Goal: Task Accomplishment & Management: Manage account settings

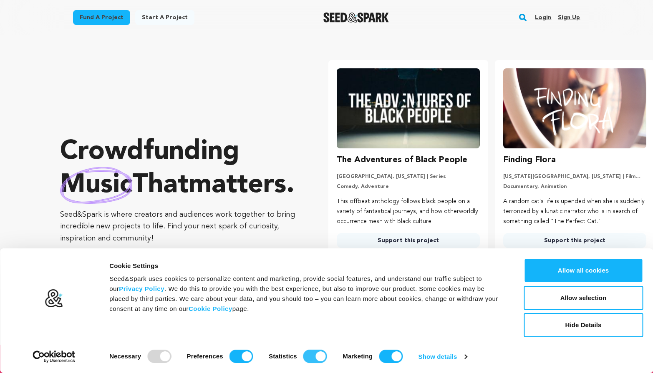
click at [314, 357] on input "Statistics" at bounding box center [315, 356] width 24 height 13
checkbox input "false"
click at [384, 356] on input "Marketing" at bounding box center [391, 356] width 24 height 13
checkbox input "false"
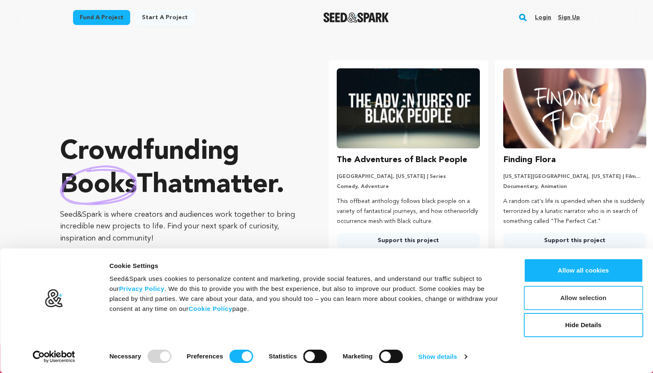
click at [589, 298] on button "Allow selection" at bounding box center [582, 298] width 119 height 24
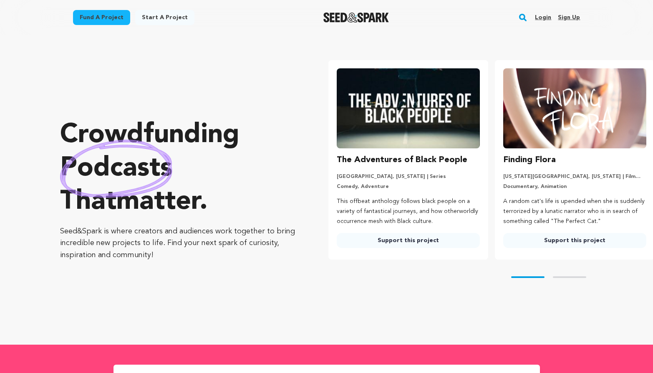
click at [568, 17] on link "Sign up" at bounding box center [569, 17] width 22 height 13
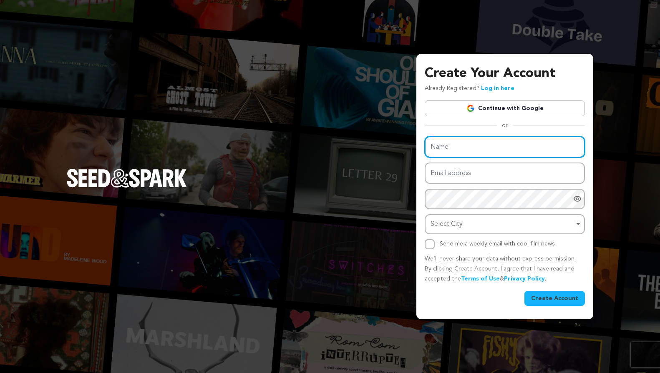
click at [467, 146] on input "Name" at bounding box center [505, 146] width 160 height 21
type input "Мост на зубы"
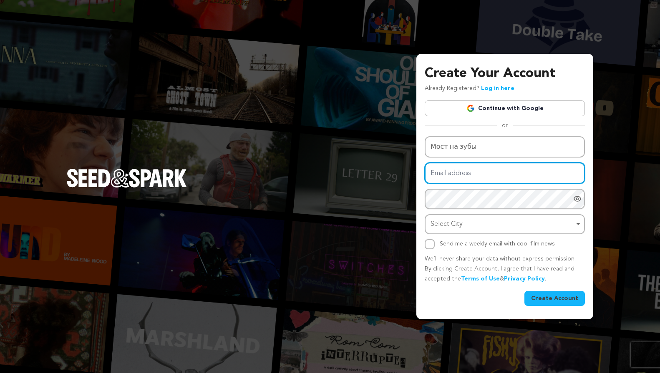
click at [474, 170] on input "Email address" at bounding box center [505, 173] width 160 height 21
type input "ь"
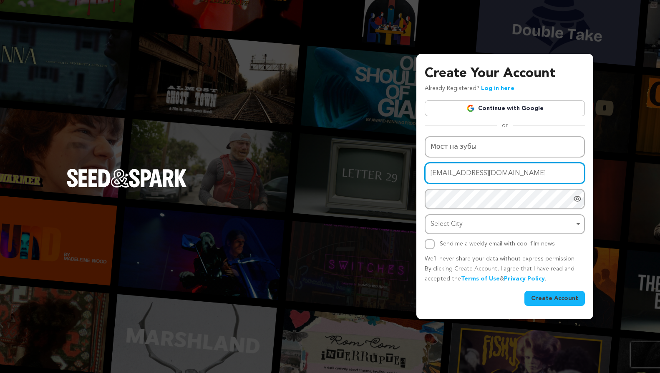
type input "mysmileclinic@protonmail.com"
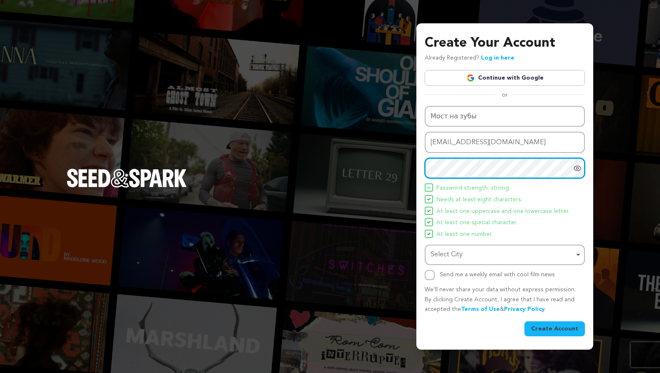
click at [465, 254] on div "Select City Remove item" at bounding box center [501, 255] width 143 height 12
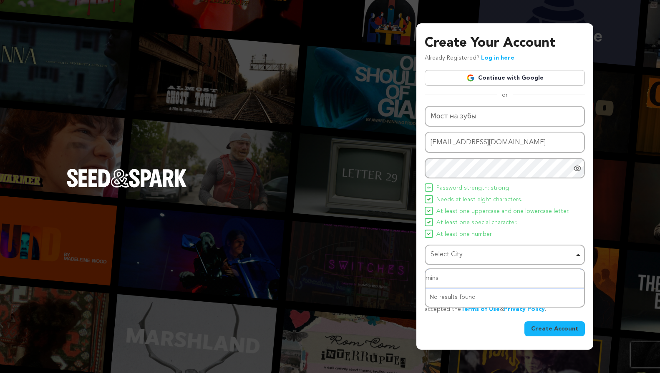
type input "minsk"
click at [558, 329] on button "Create Account" at bounding box center [554, 329] width 60 height 15
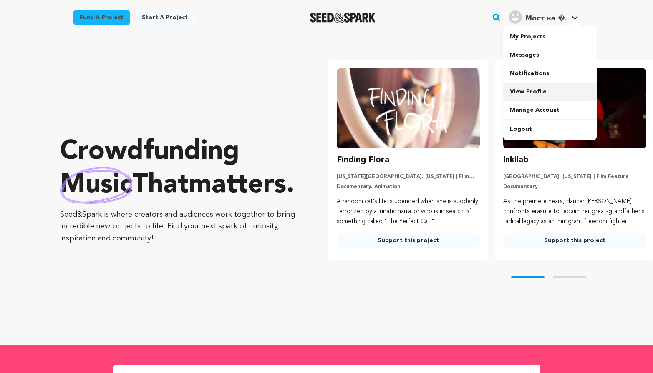
click at [533, 89] on link "View Profile" at bounding box center [549, 92] width 93 height 18
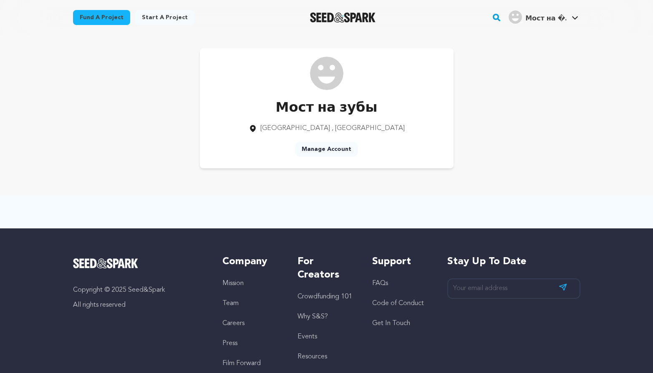
click at [325, 150] on link "Manage Account" at bounding box center [326, 149] width 63 height 15
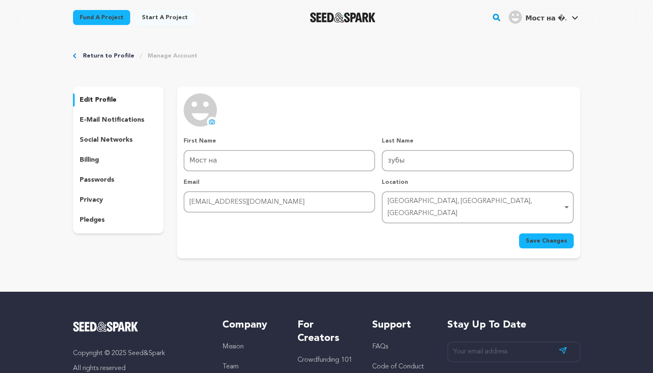
click at [104, 141] on p "social networks" at bounding box center [106, 140] width 53 height 10
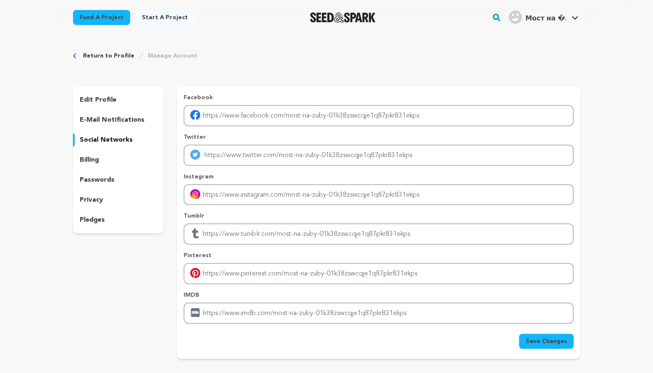
click at [93, 220] on p "pledges" at bounding box center [92, 220] width 25 height 10
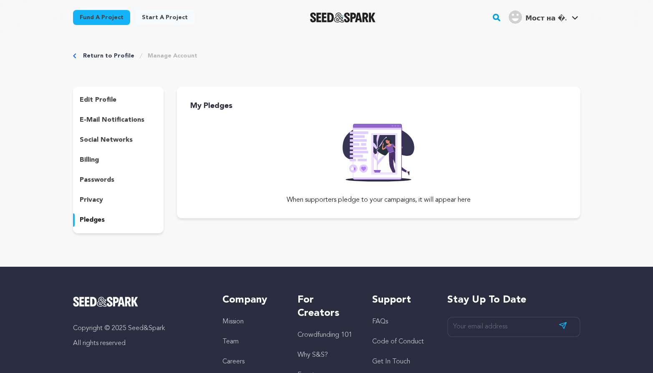
click at [370, 157] on img at bounding box center [378, 149] width 85 height 63
click at [96, 198] on p "privacy" at bounding box center [91, 200] width 23 height 10
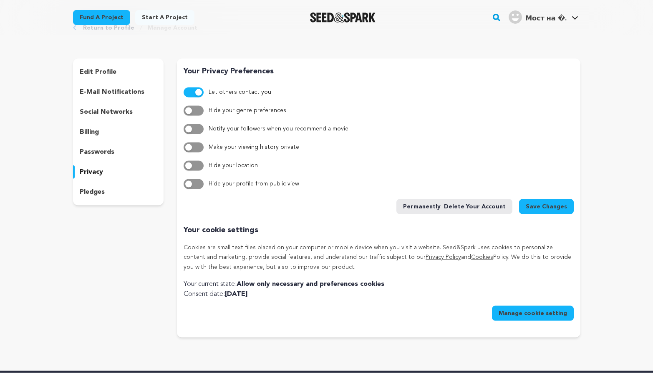
scroll to position [28, 0]
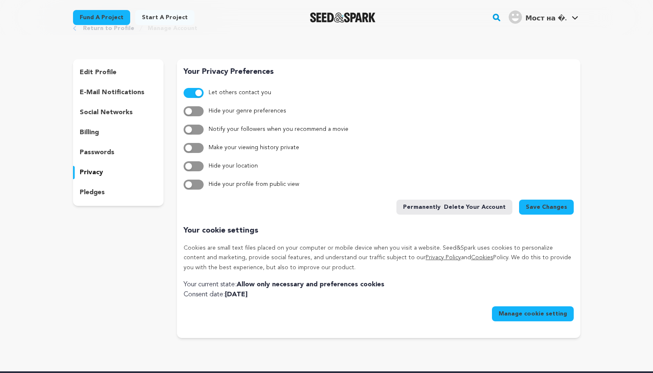
click at [85, 132] on p "billing" at bounding box center [89, 133] width 19 height 10
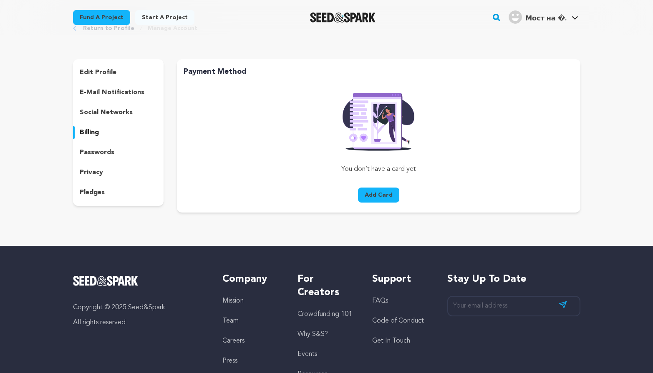
click at [101, 111] on p "social networks" at bounding box center [106, 113] width 53 height 10
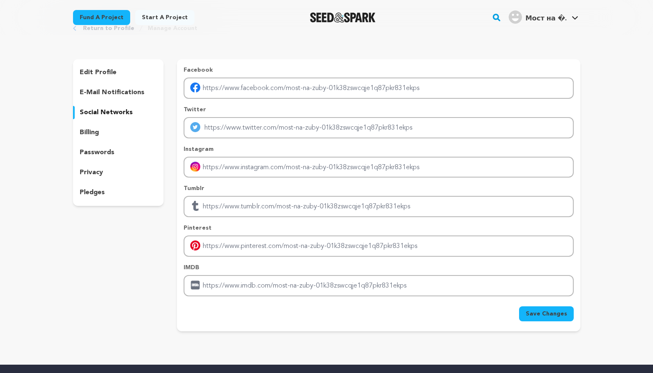
click at [109, 93] on p "e-mail notifications" at bounding box center [112, 93] width 65 height 10
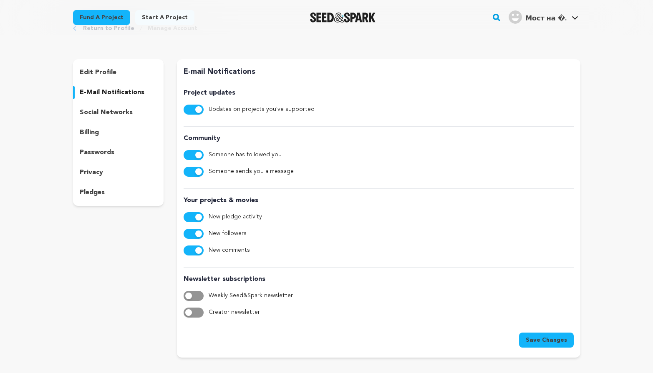
drag, startPoint x: 197, startPoint y: 250, endPoint x: 197, endPoint y: 240, distance: 10.0
click at [197, 250] on span "button" at bounding box center [198, 250] width 7 height 7
click at [196, 231] on button "button" at bounding box center [194, 234] width 20 height 10
click at [194, 213] on button "button" at bounding box center [194, 217] width 20 height 10
click at [194, 170] on button "button" at bounding box center [194, 172] width 20 height 10
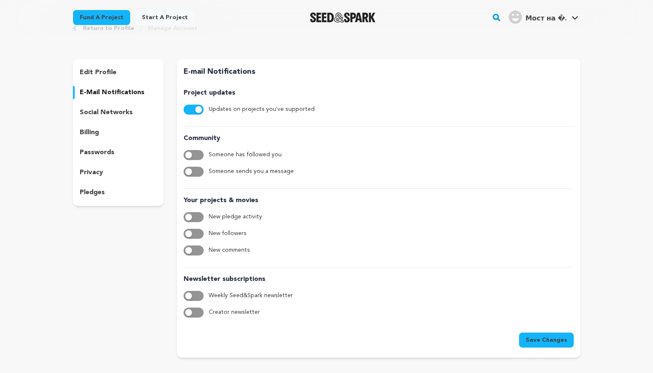
click at [191, 110] on button "button" at bounding box center [194, 110] width 20 height 10
click at [540, 343] on span "Save Changes" at bounding box center [545, 340] width 41 height 8
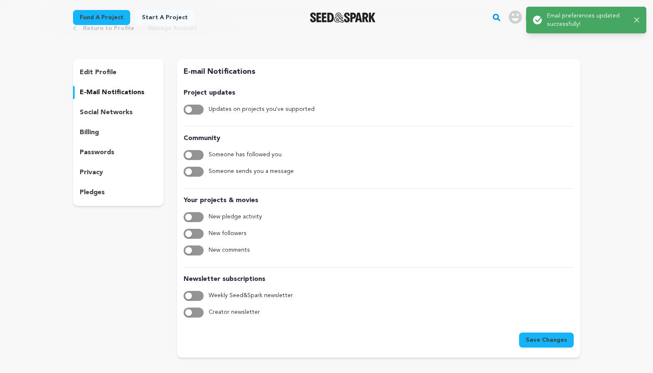
click at [98, 71] on p "edit profile" at bounding box center [98, 73] width 37 height 10
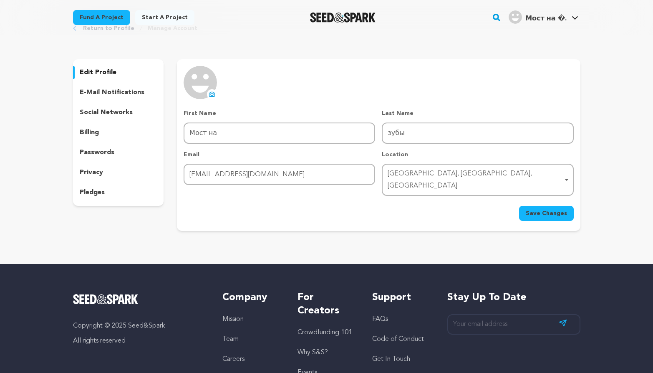
click at [211, 93] on icon at bounding box center [212, 94] width 3 height 3
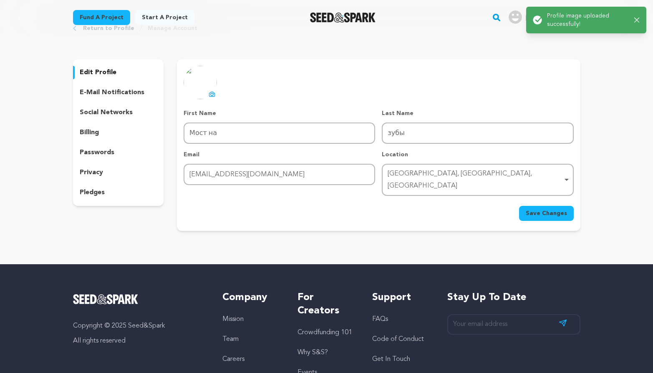
click at [153, 20] on link "Start a project" at bounding box center [164, 17] width 59 height 15
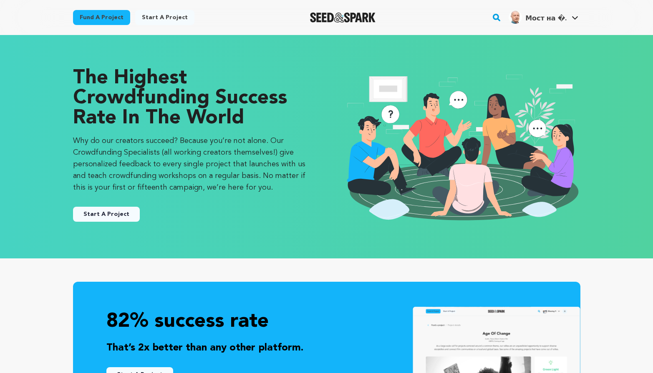
click at [115, 218] on button "Start A Project" at bounding box center [106, 214] width 67 height 15
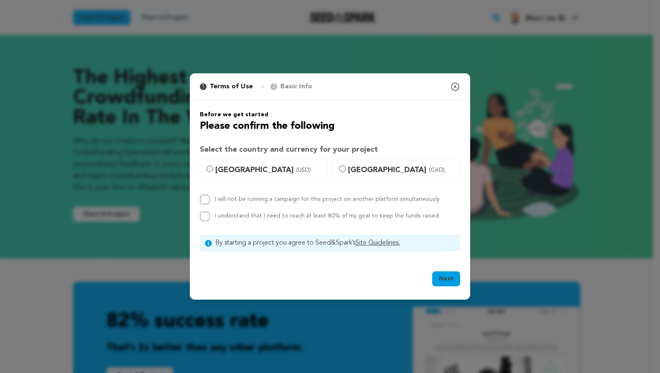
click at [378, 199] on label "I will not be running a campaign for this project on another platform simultane…" at bounding box center [327, 199] width 225 height 6
click at [210, 199] on input "I will not be running a campaign for this project on another platform simultane…" at bounding box center [205, 200] width 10 height 10
checkbox input "true"
drag, startPoint x: 281, startPoint y: 216, endPoint x: 302, endPoint y: 216, distance: 21.7
click at [282, 216] on label "I understand that I need to reach at least 80% of my goal to keep the funds rai…" at bounding box center [327, 216] width 224 height 6
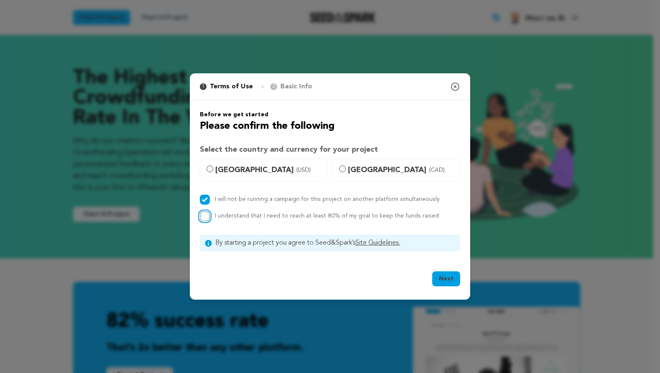
click at [206, 219] on input "I understand that I need to reach at least 80% of my goal to keep the funds rai…" at bounding box center [205, 216] width 10 height 10
checkbox input "true"
click at [255, 173] on span "[GEOGRAPHIC_DATA] (USD)" at bounding box center [268, 170] width 107 height 12
click at [213, 172] on input "[GEOGRAPHIC_DATA] (USD)" at bounding box center [209, 169] width 7 height 7
radio input "true"
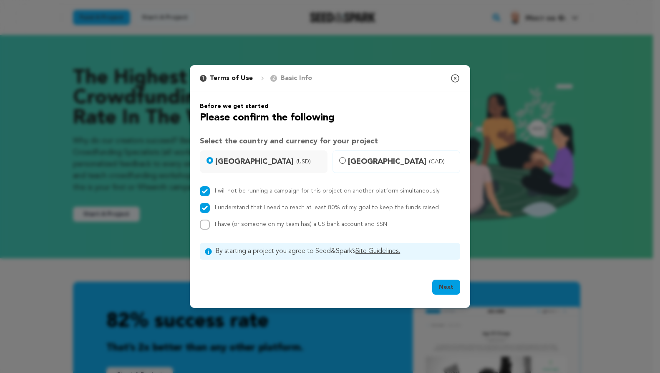
click at [291, 75] on p "Basic Info" at bounding box center [296, 78] width 32 height 10
click at [449, 288] on button "Next" at bounding box center [446, 287] width 28 height 15
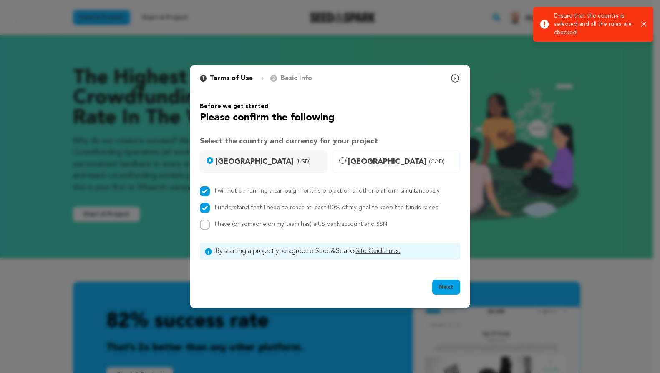
click at [455, 79] on icon "button" at bounding box center [455, 79] width 8 height 8
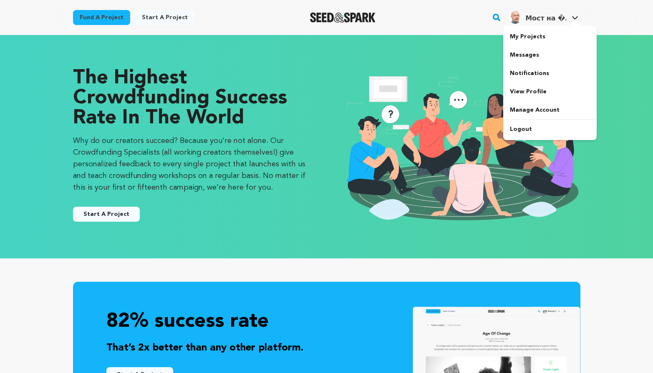
click at [545, 18] on span "Мост на �." at bounding box center [545, 18] width 41 height 7
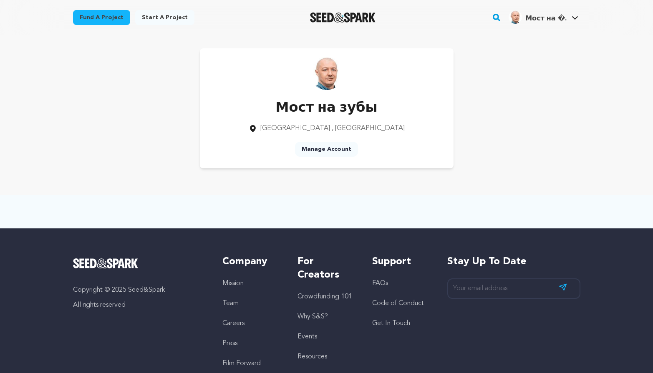
click at [321, 149] on link "Manage Account" at bounding box center [326, 149] width 63 height 15
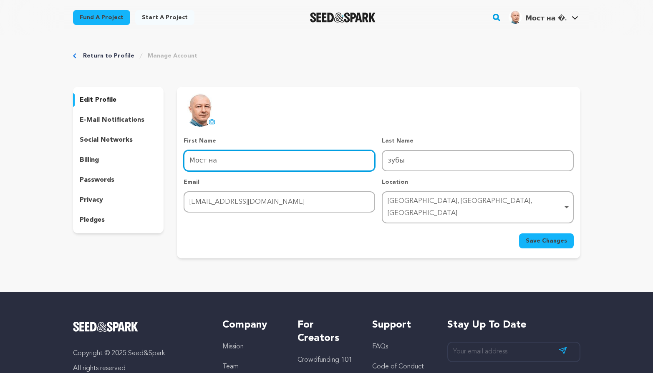
click at [312, 162] on input "Мост на" at bounding box center [279, 160] width 191 height 21
click at [211, 163] on input "Мост на" at bounding box center [279, 160] width 191 height 21
type input "Мостовидный"
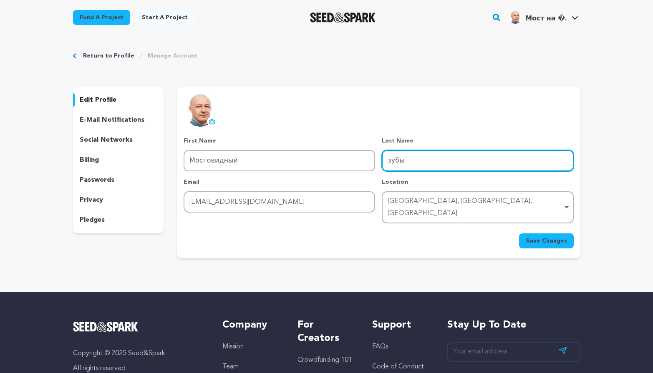
click at [402, 161] on input "зубы" at bounding box center [477, 160] width 191 height 21
type input "протез"
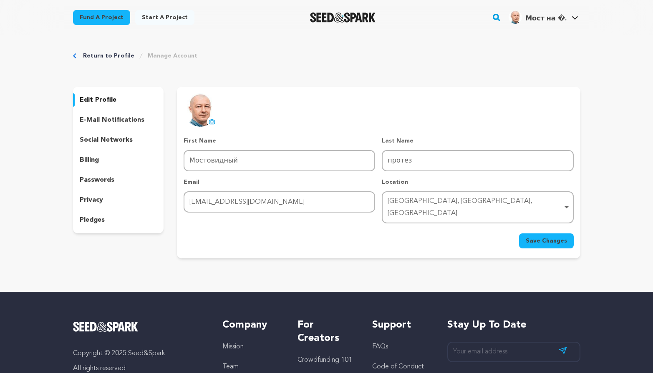
click at [414, 220] on form "First Name First Name Мостовидный Last Name Last Name протез Email Email [EMAIL…" at bounding box center [379, 193] width 390 height 112
click at [553, 237] on span "Save Changes" at bounding box center [545, 241] width 41 height 8
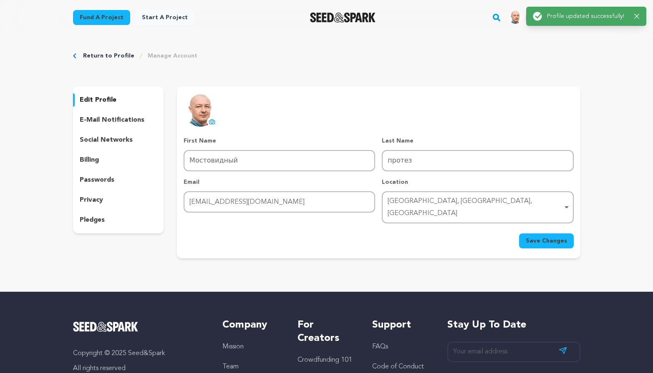
click at [103, 141] on p "social networks" at bounding box center [106, 140] width 53 height 10
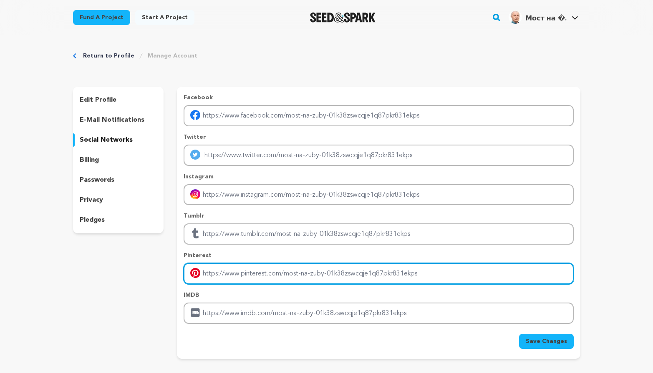
click at [254, 276] on input "Enter pinterest profile link" at bounding box center [379, 273] width 390 height 21
paste input "[URL][DOMAIN_NAME]"
type input "[URL][DOMAIN_NAME]"
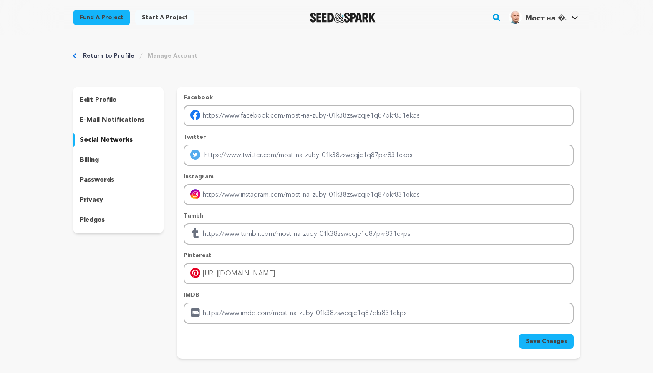
click at [546, 345] on span "Save Changes" at bounding box center [545, 341] width 41 height 8
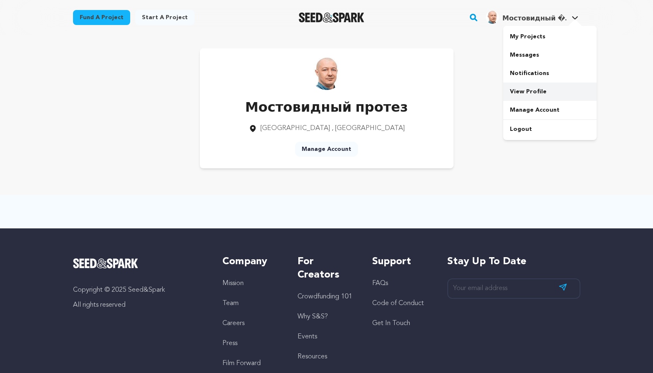
click at [527, 95] on link "View Profile" at bounding box center [549, 92] width 93 height 18
click at [534, 111] on link "Manage Account" at bounding box center [549, 110] width 93 height 18
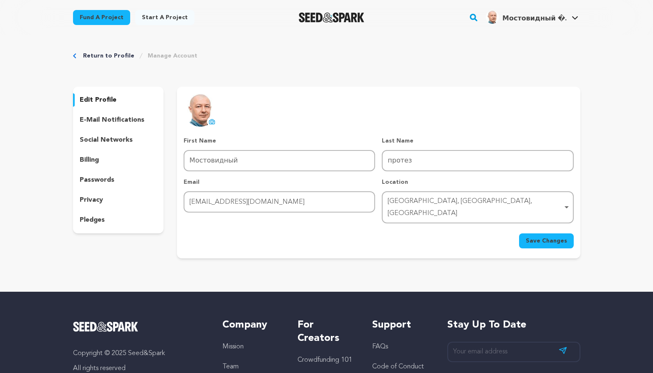
click at [102, 141] on p "social networks" at bounding box center [106, 140] width 53 height 10
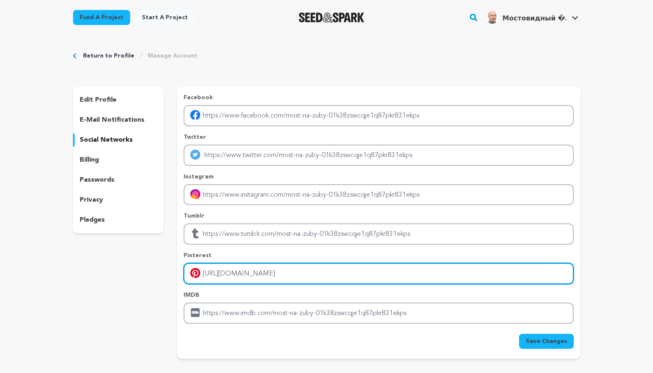
click at [257, 274] on input "[URL][DOMAIN_NAME]" at bounding box center [379, 273] width 390 height 21
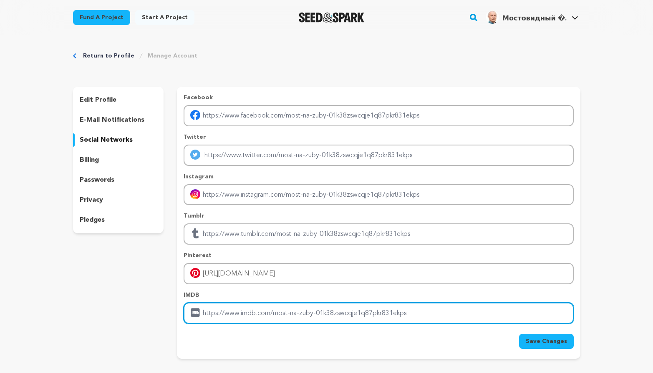
click at [265, 312] on input "Enter IMDB profile link" at bounding box center [379, 313] width 390 height 21
paste input "[URL][DOMAIN_NAME]"
type input "[URL][DOMAIN_NAME]"
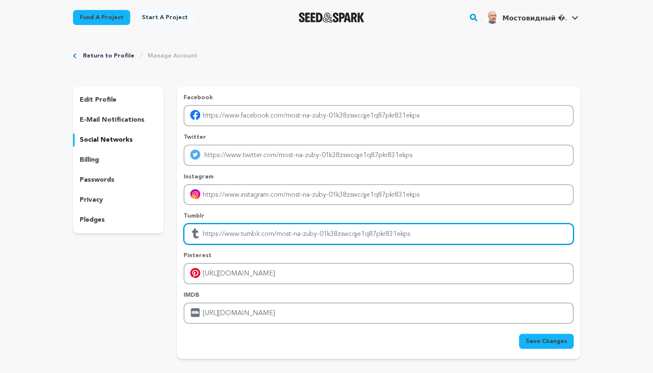
drag, startPoint x: 261, startPoint y: 239, endPoint x: 260, endPoint y: 233, distance: 5.4
click at [260, 239] on input "Enter tubmlr profile link" at bounding box center [379, 234] width 390 height 21
paste input "[URL][DOMAIN_NAME]"
type input "[URL][DOMAIN_NAME]"
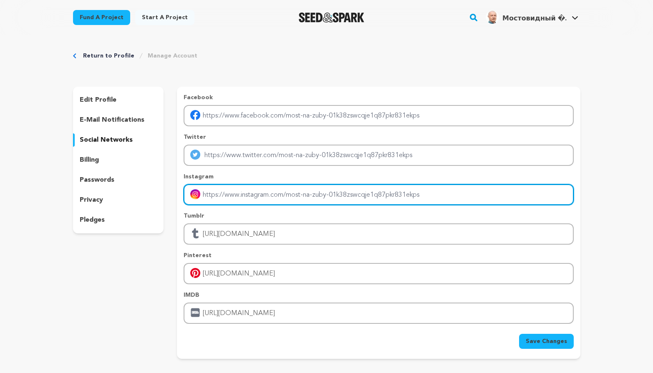
click at [255, 194] on input "Enter instagram handle link" at bounding box center [379, 194] width 390 height 21
paste input "[URL][DOMAIN_NAME]"
type input "[URL][DOMAIN_NAME]"
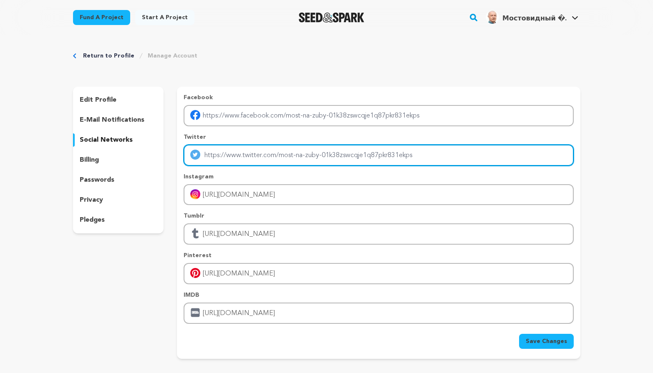
click at [269, 160] on input "Enter twitter profile link" at bounding box center [379, 155] width 390 height 21
paste input "[URL][DOMAIN_NAME]"
type input "[URL][DOMAIN_NAME]"
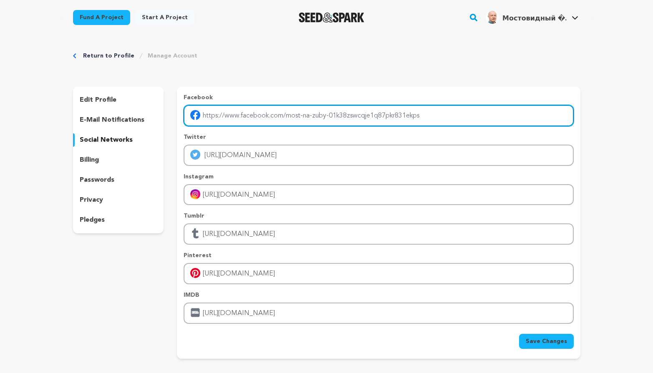
click at [267, 118] on input "Enter facebook profile link" at bounding box center [379, 115] width 390 height 21
paste input "[URL][DOMAIN_NAME]"
type input "[URL][DOMAIN_NAME]"
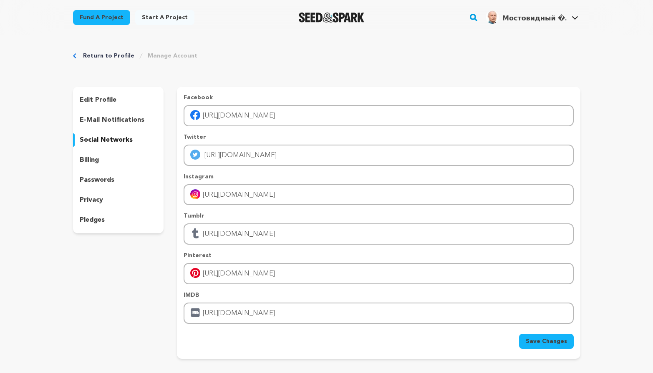
click at [542, 344] on span "Save Changes" at bounding box center [545, 341] width 41 height 8
